Goal: Register for event/course

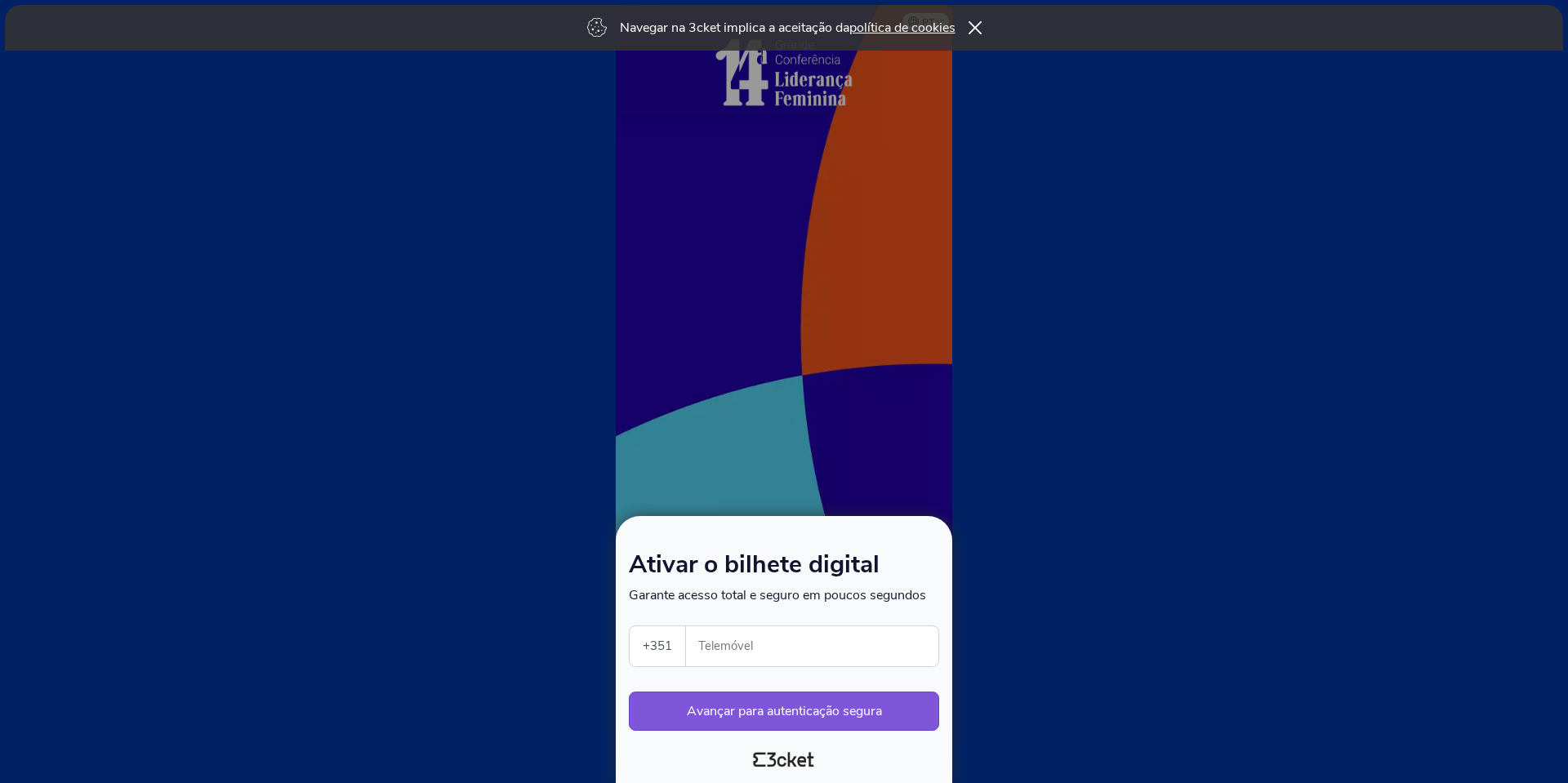
click at [726, 633] on input "Telemóvel" at bounding box center [818, 646] width 239 height 40
type input "914732476"
click at [807, 714] on button "Avançar para autenticação segura" at bounding box center [783, 712] width 310 height 40
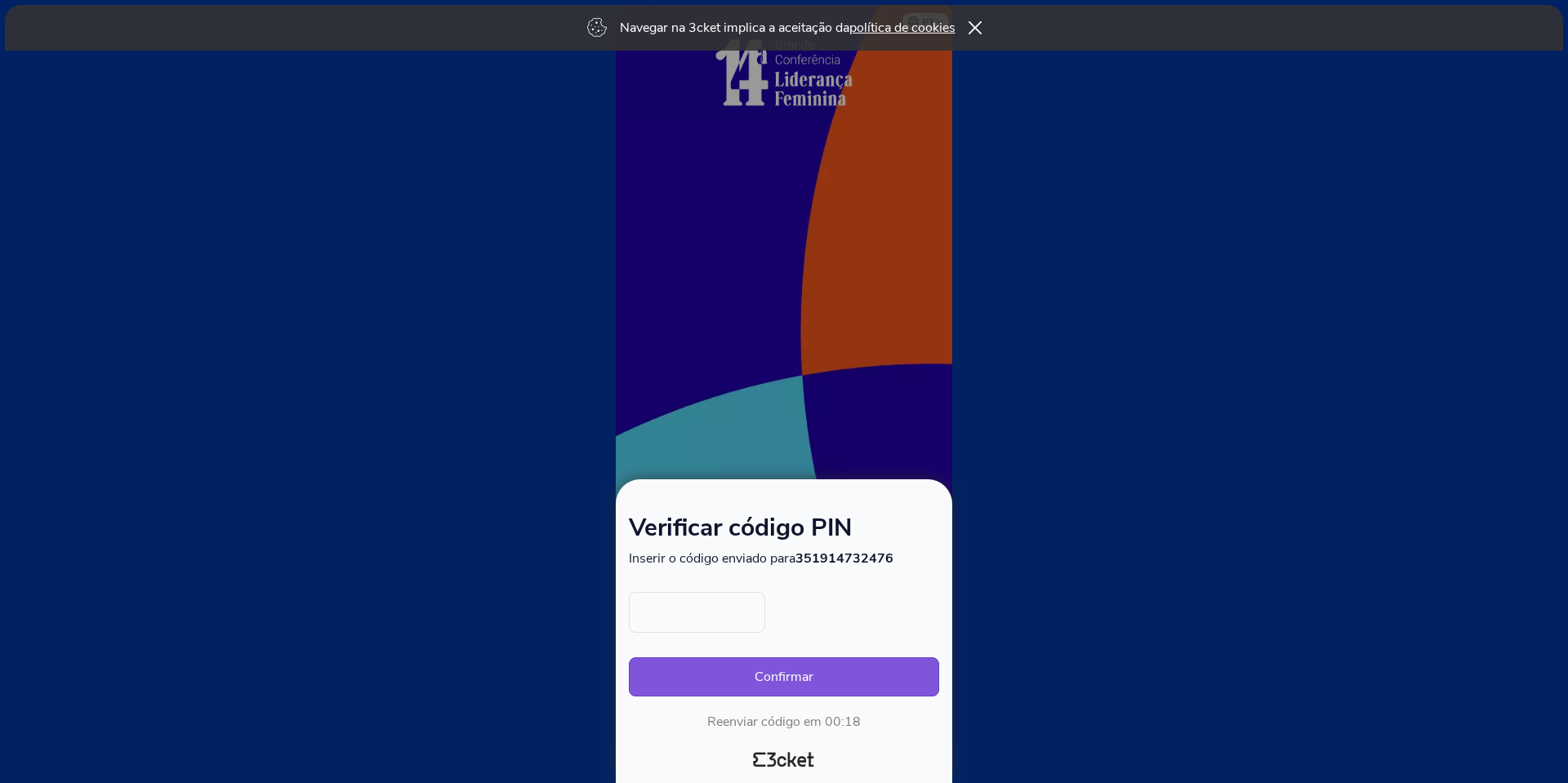
click at [707, 602] on input "text" at bounding box center [696, 612] width 137 height 40
type input "6297"
click at [861, 668] on button "Confirmar" at bounding box center [783, 677] width 310 height 40
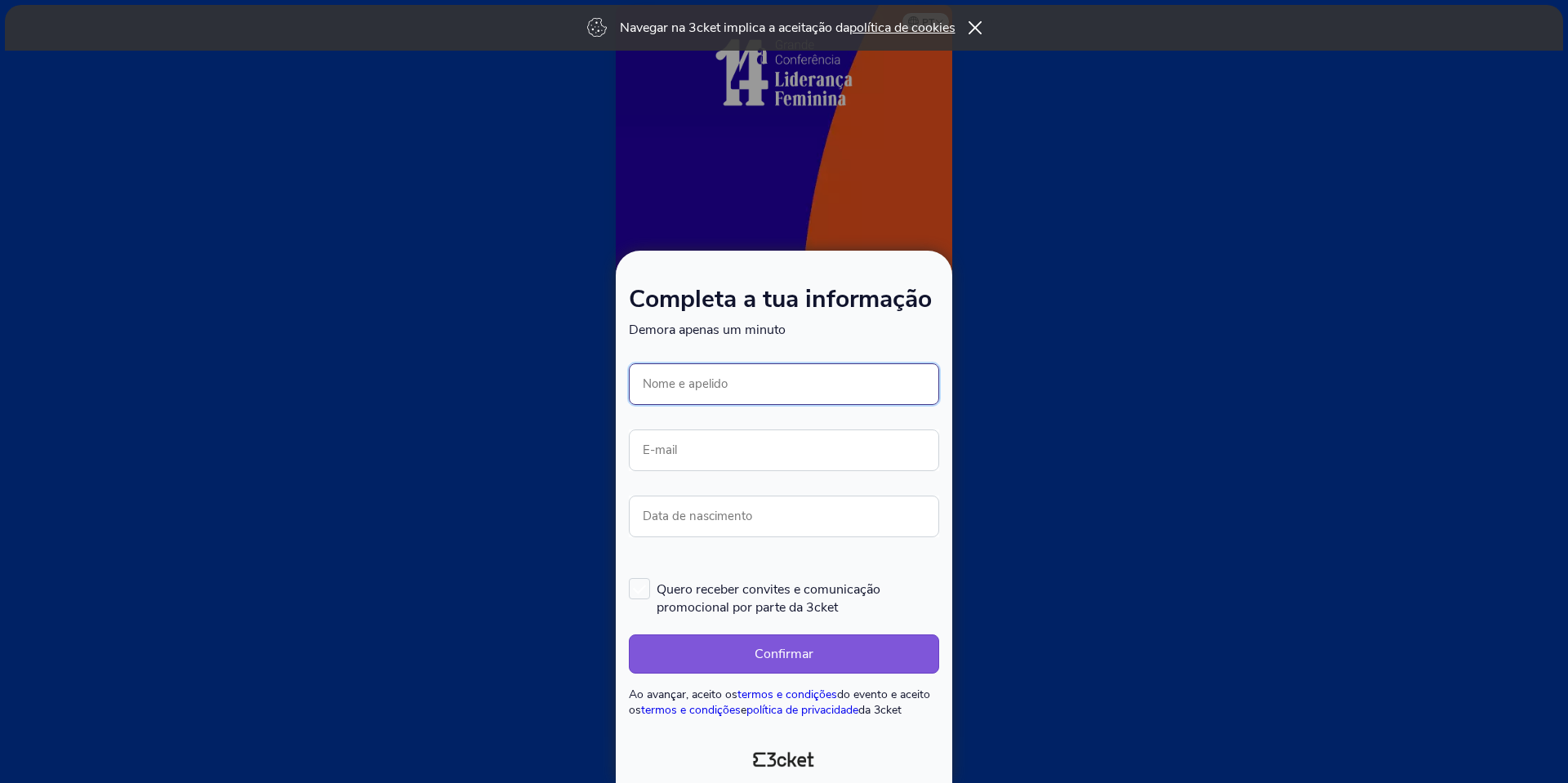
click at [678, 383] on input "Nome e apelido" at bounding box center [783, 384] width 310 height 41
click at [677, 452] on input "E-mail" at bounding box center [783, 450] width 310 height 41
click at [717, 390] on input "sara" at bounding box center [783, 384] width 310 height 41
type input "[PERSON_NAME]"
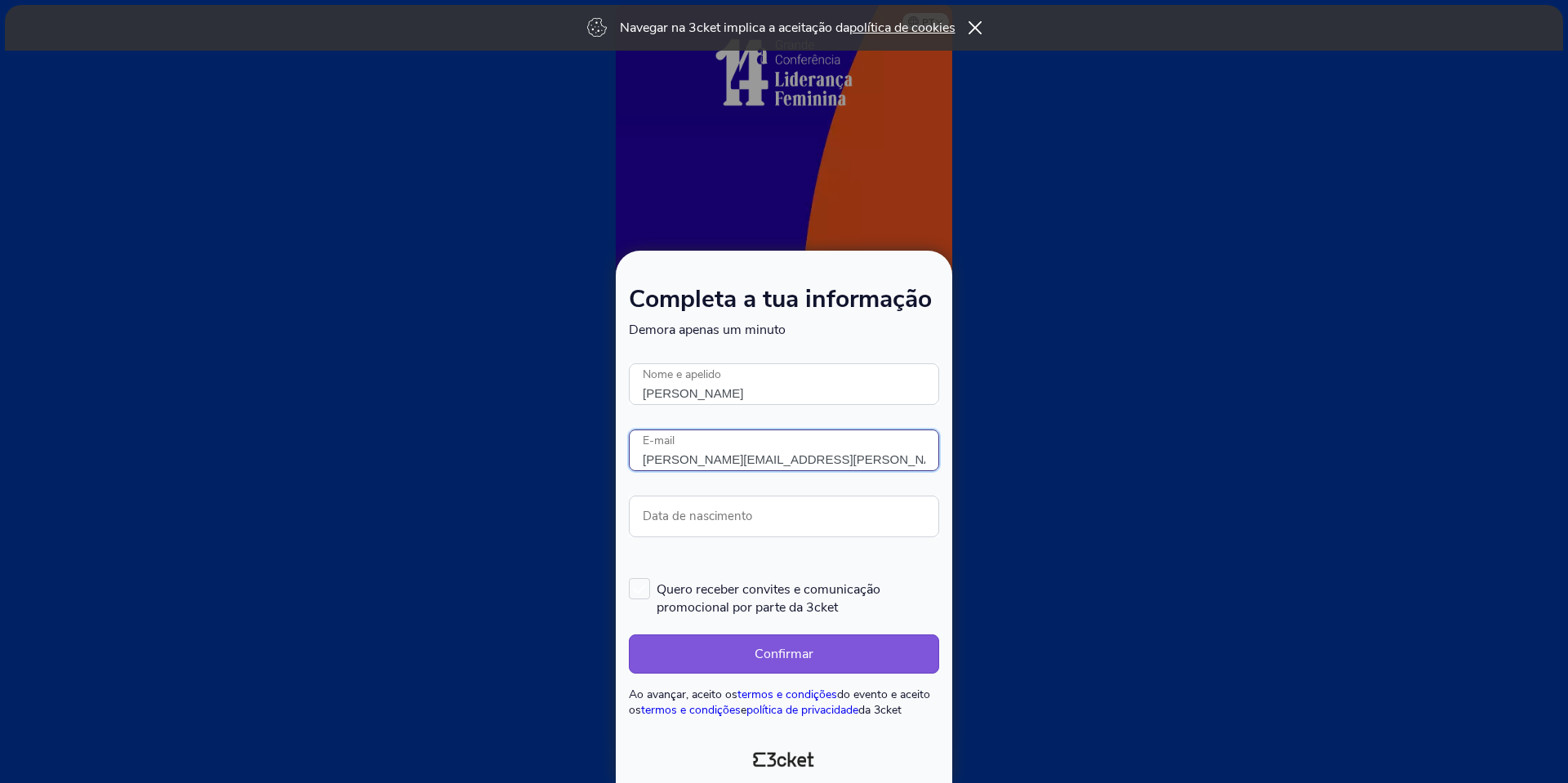
type input "sara.r.de.oliveira@accenture.com"
click at [692, 499] on input "Data de nascimento" at bounding box center [783, 517] width 310 height 41
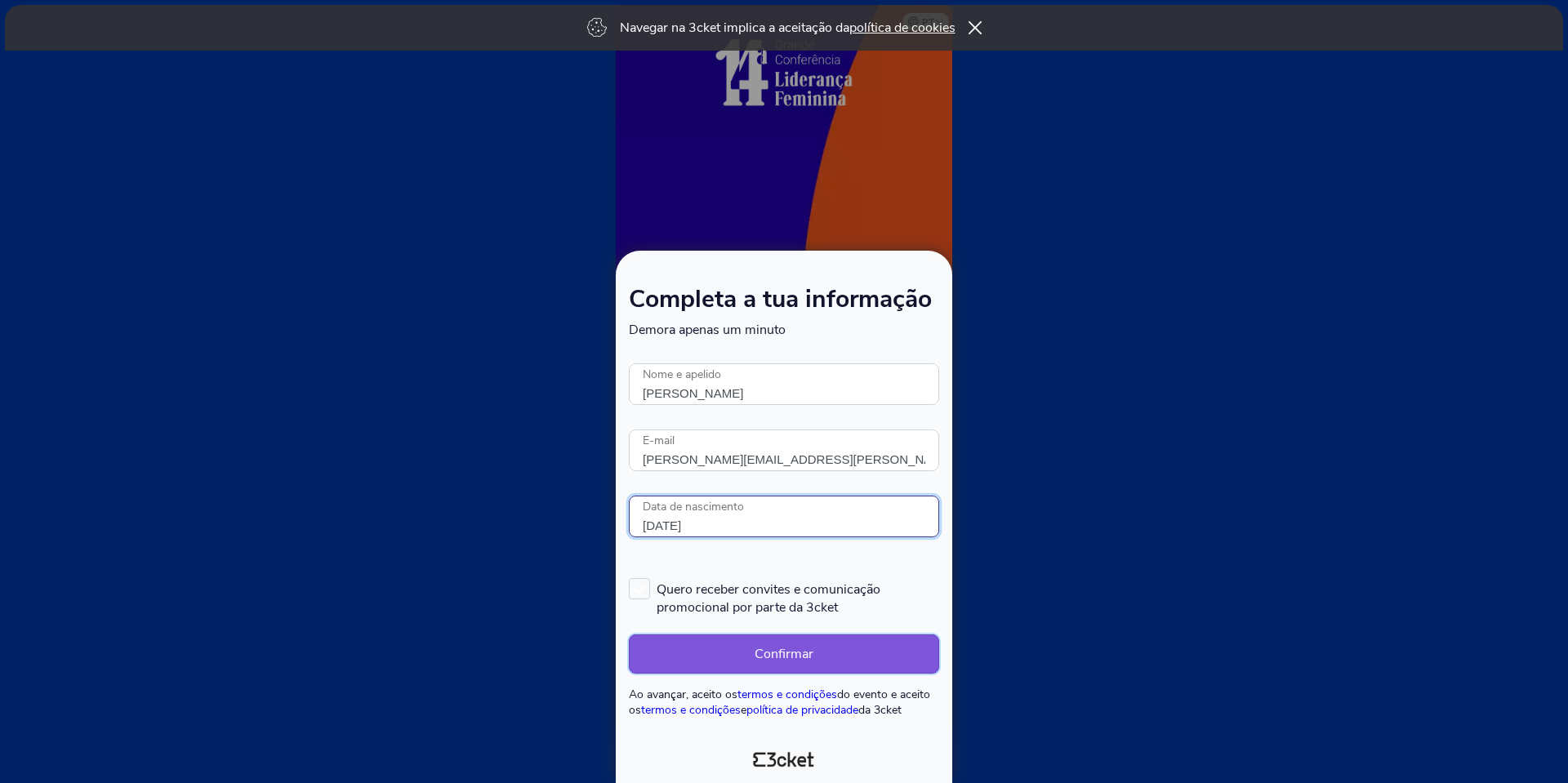
type input "28/10/1975"
click at [781, 647] on button "Confirmar" at bounding box center [783, 654] width 310 height 40
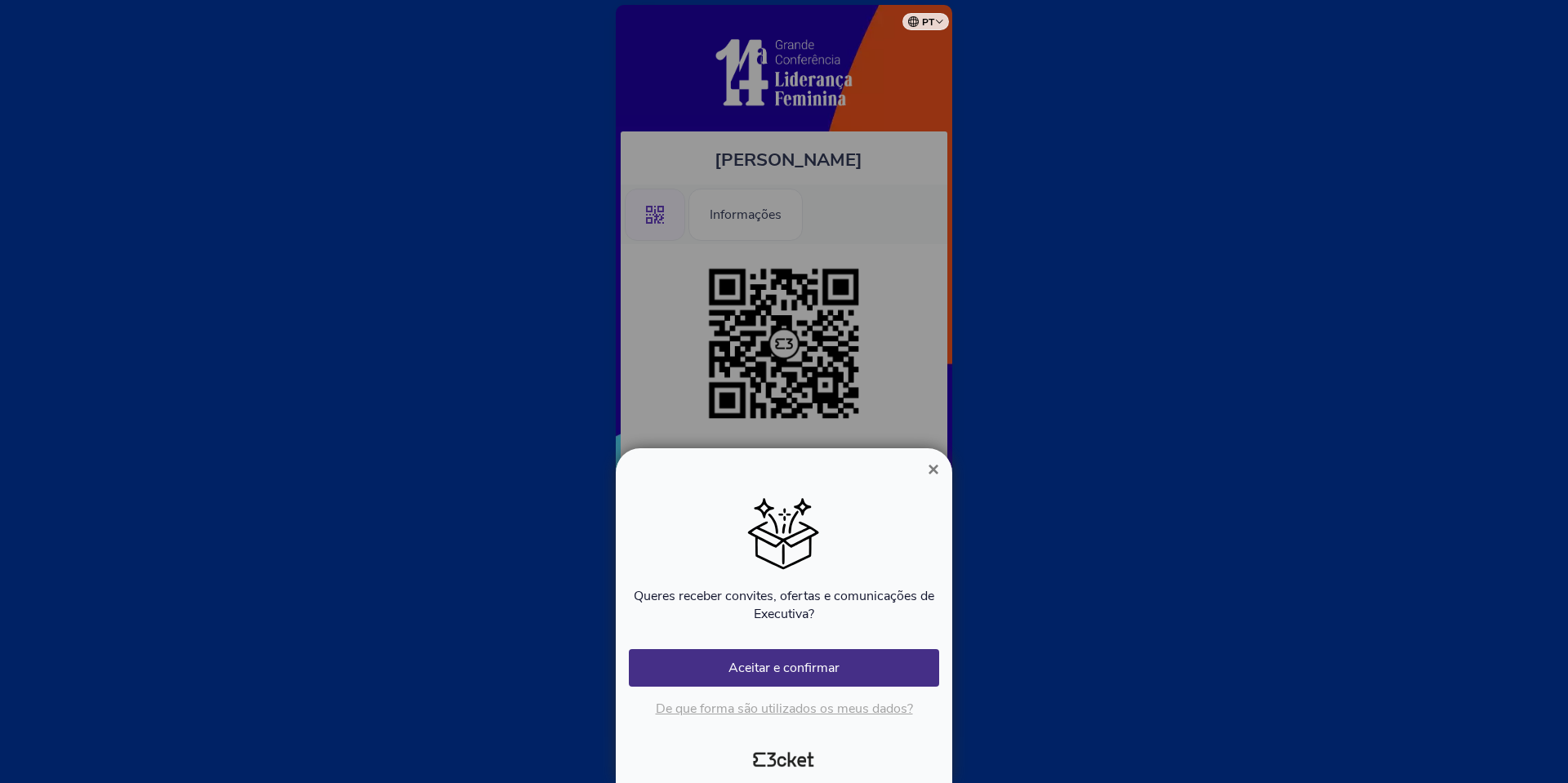
click at [932, 466] on span "×" at bounding box center [933, 469] width 11 height 22
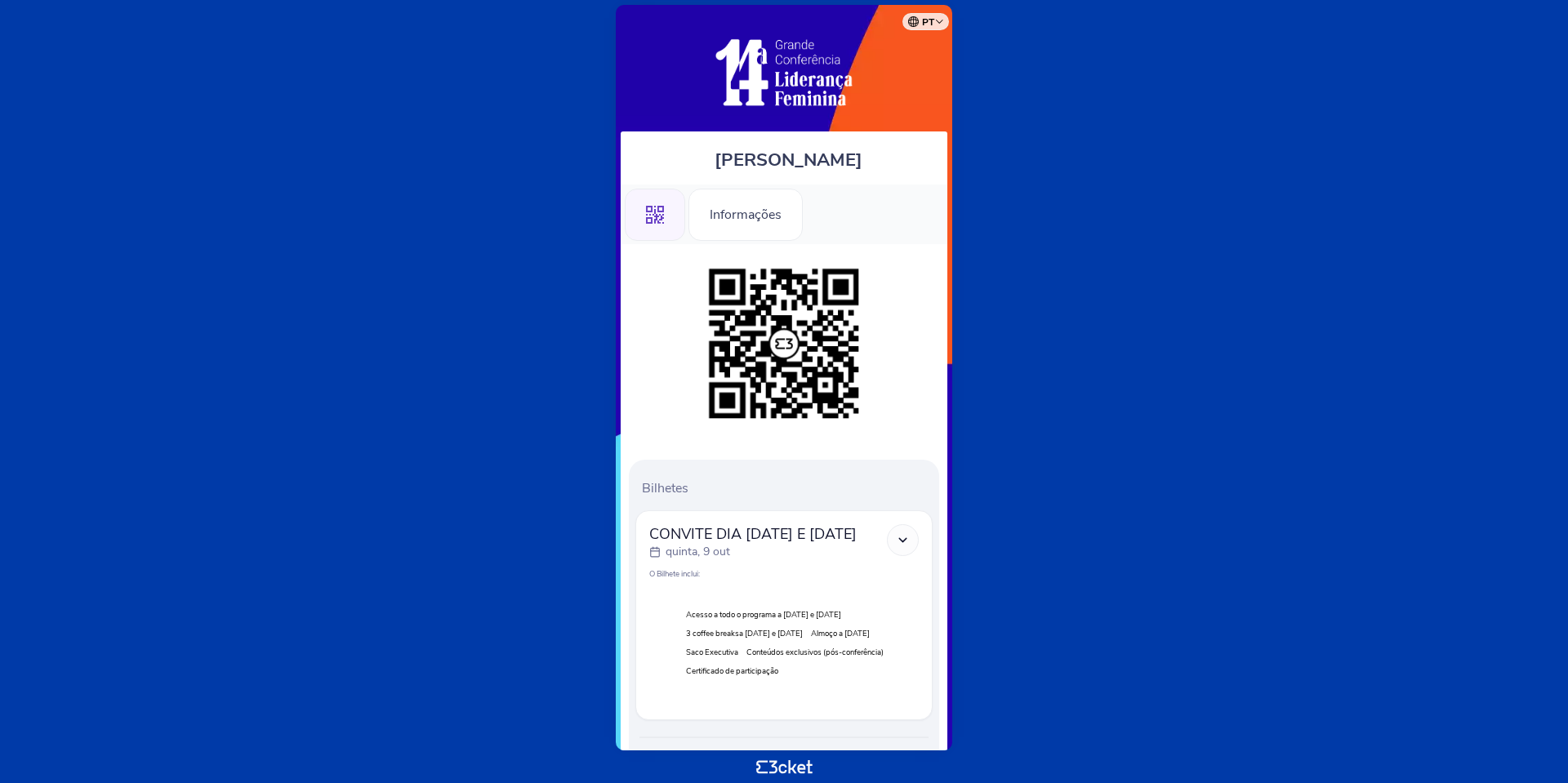
click at [902, 537] on icon at bounding box center [903, 540] width 14 height 14
click at [915, 535] on div at bounding box center [903, 540] width 32 height 32
click at [899, 541] on icon at bounding box center [903, 540] width 14 height 14
click at [903, 541] on polyline at bounding box center [903, 540] width 8 height 3
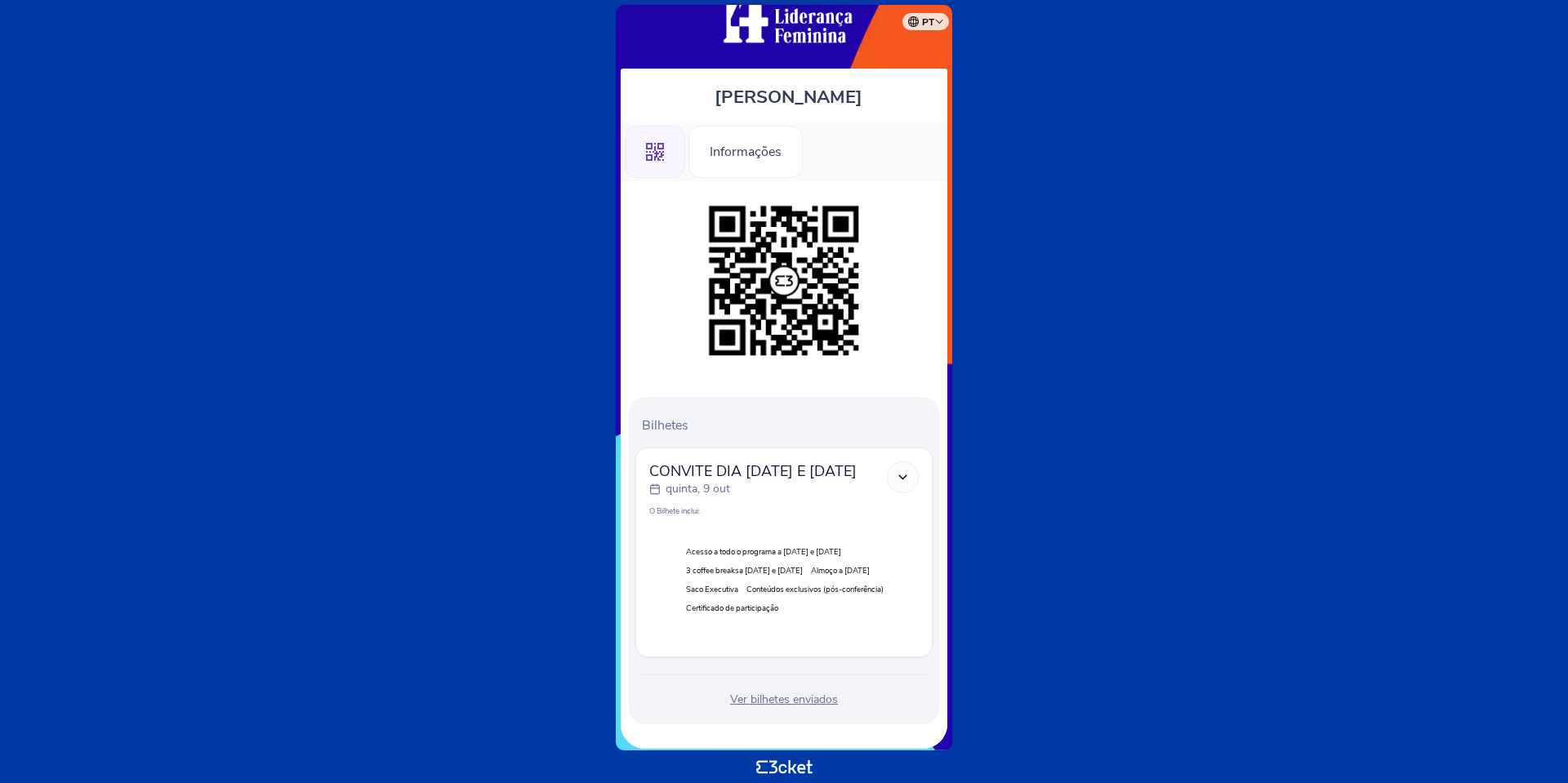
scroll to position [97, 0]
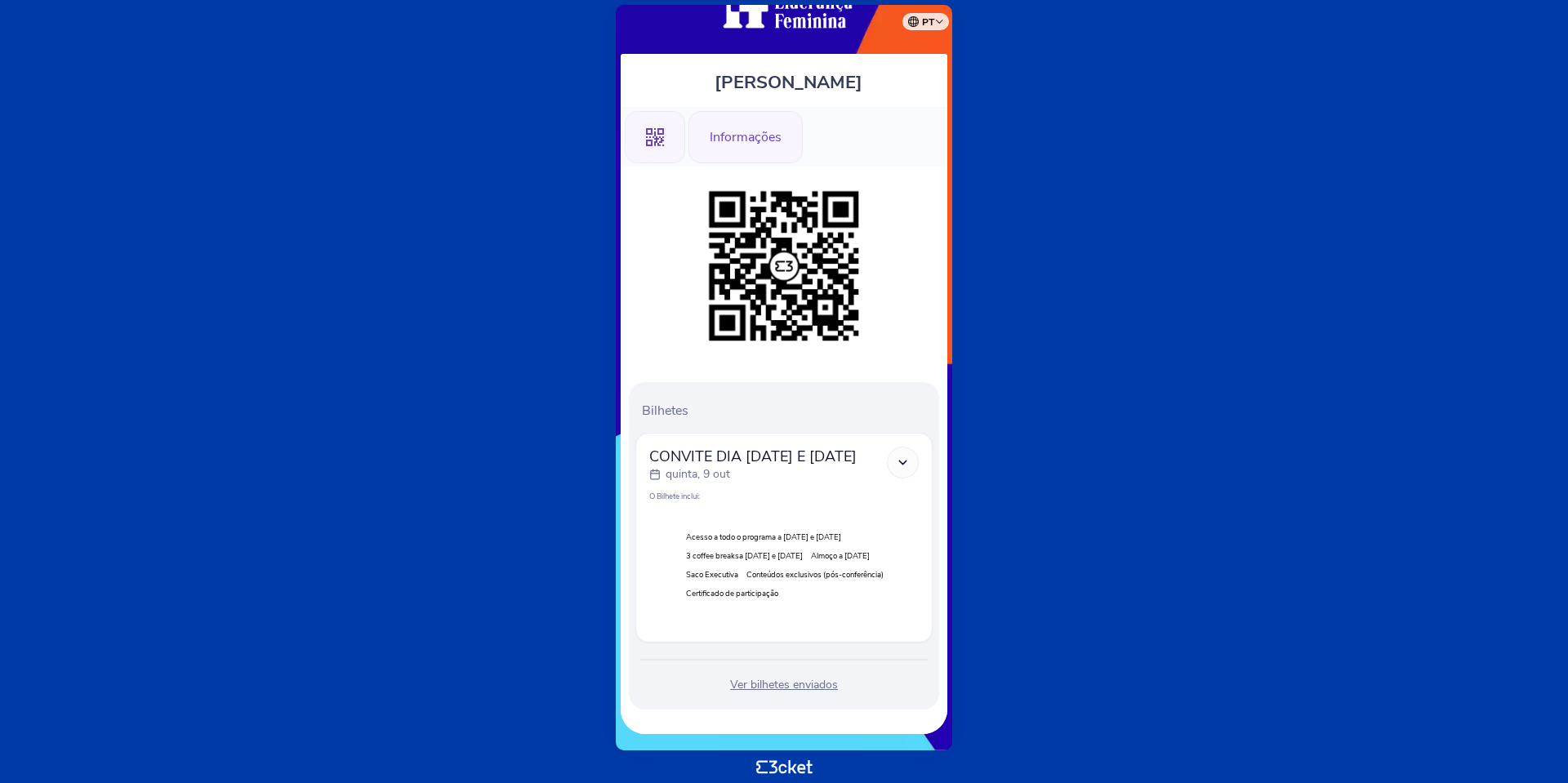
click at [710, 111] on div "Informações" at bounding box center [745, 137] width 114 height 52
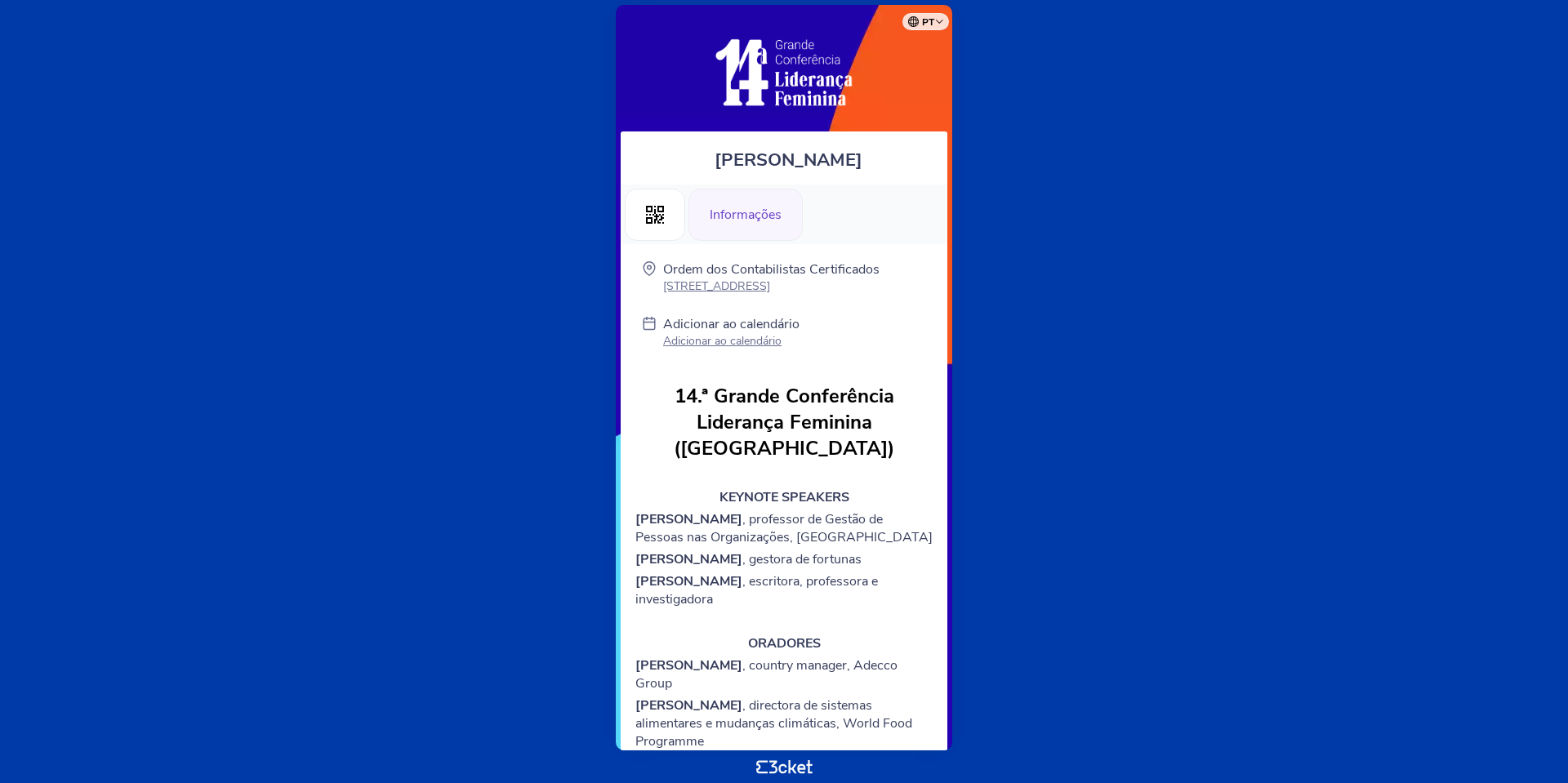
click at [750, 349] on p "Adicionar ao calendário" at bounding box center [731, 341] width 137 height 15
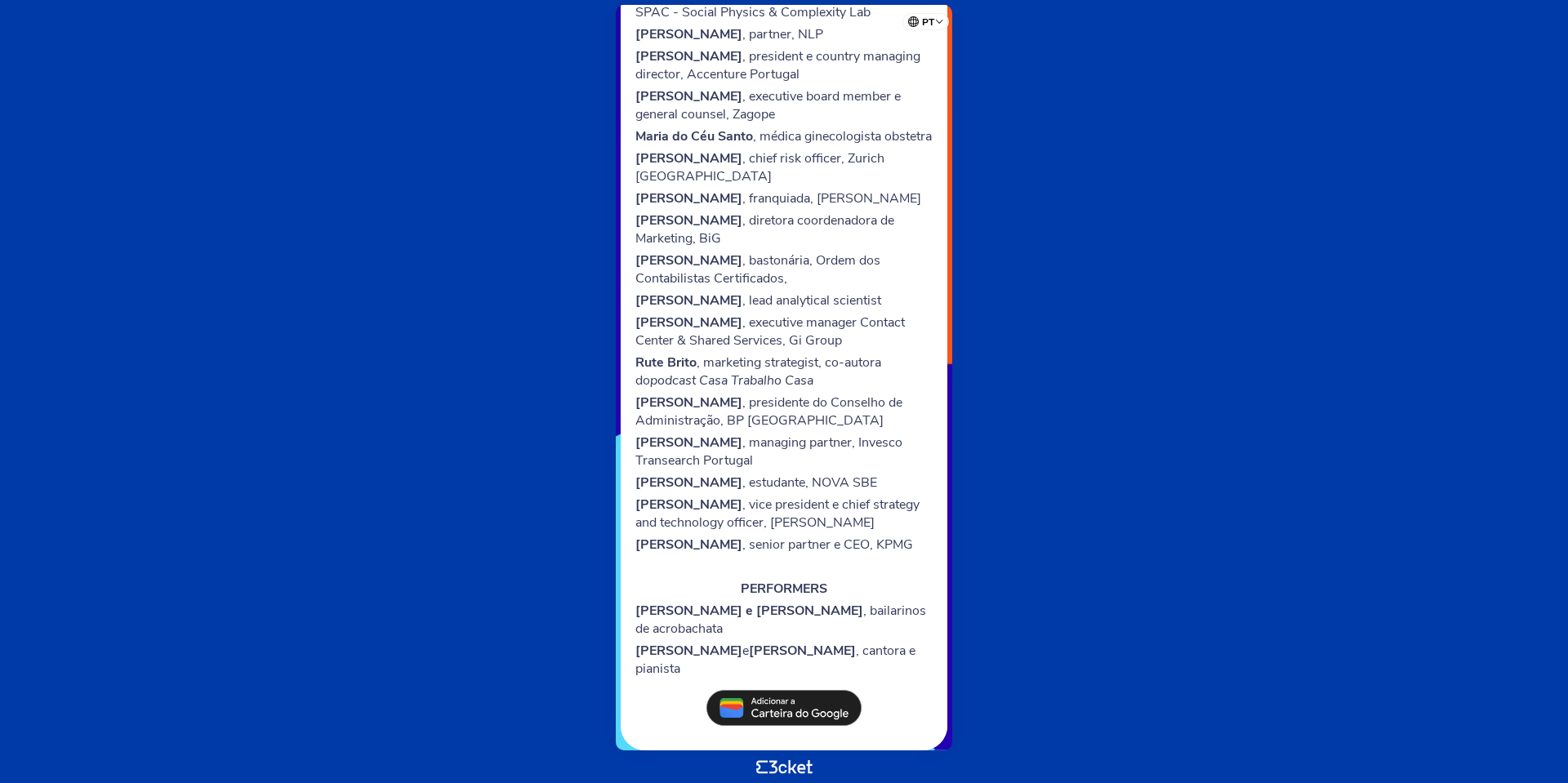
scroll to position [1002, 0]
